Goal: Check status: Check status

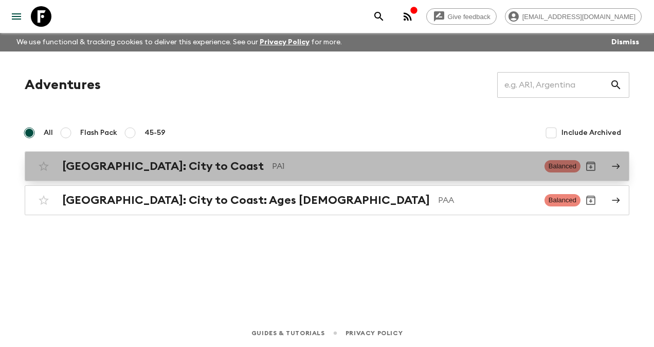
click at [272, 160] on p "PA1" at bounding box center [404, 166] width 264 height 12
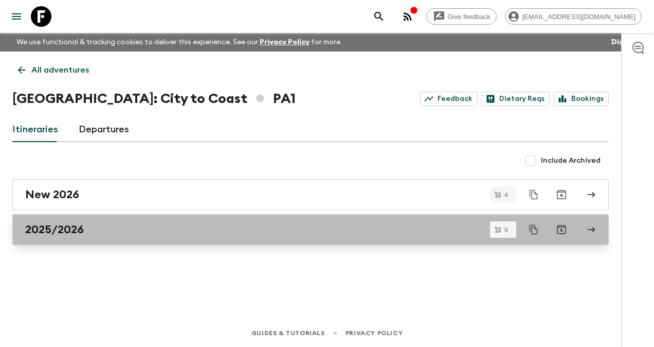
click at [88, 228] on div "2025/2026" at bounding box center [300, 229] width 551 height 13
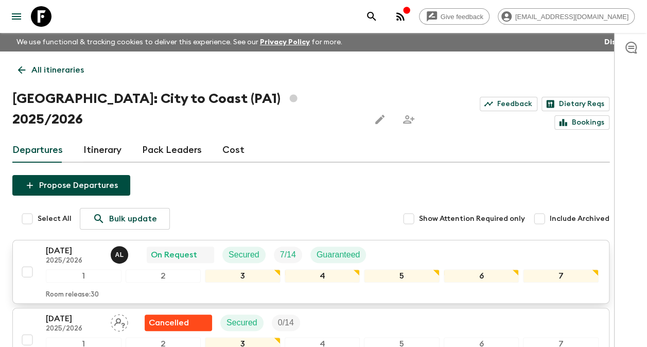
click at [53, 244] on p "[DATE]" at bounding box center [74, 250] width 57 height 12
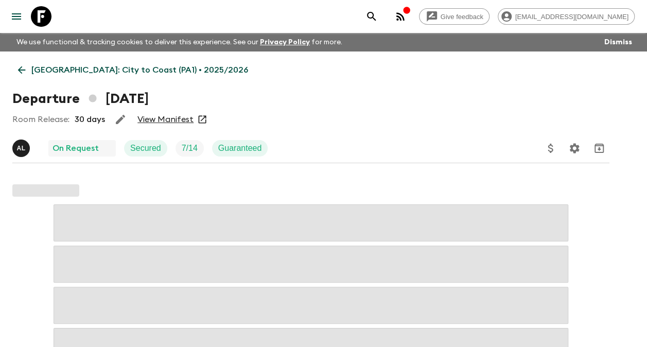
click at [179, 118] on link "View Manifest" at bounding box center [165, 119] width 56 height 10
